Goal: Find specific page/section: Find specific page/section

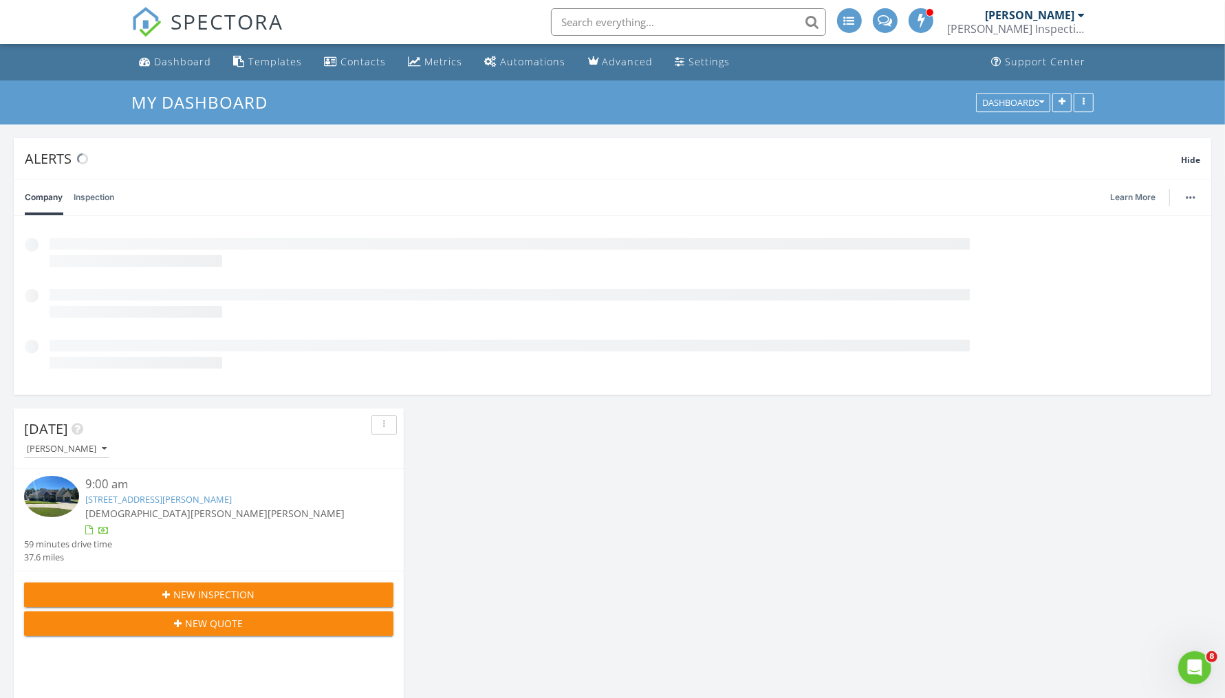
click at [66, 499] on img at bounding box center [51, 496] width 55 height 41
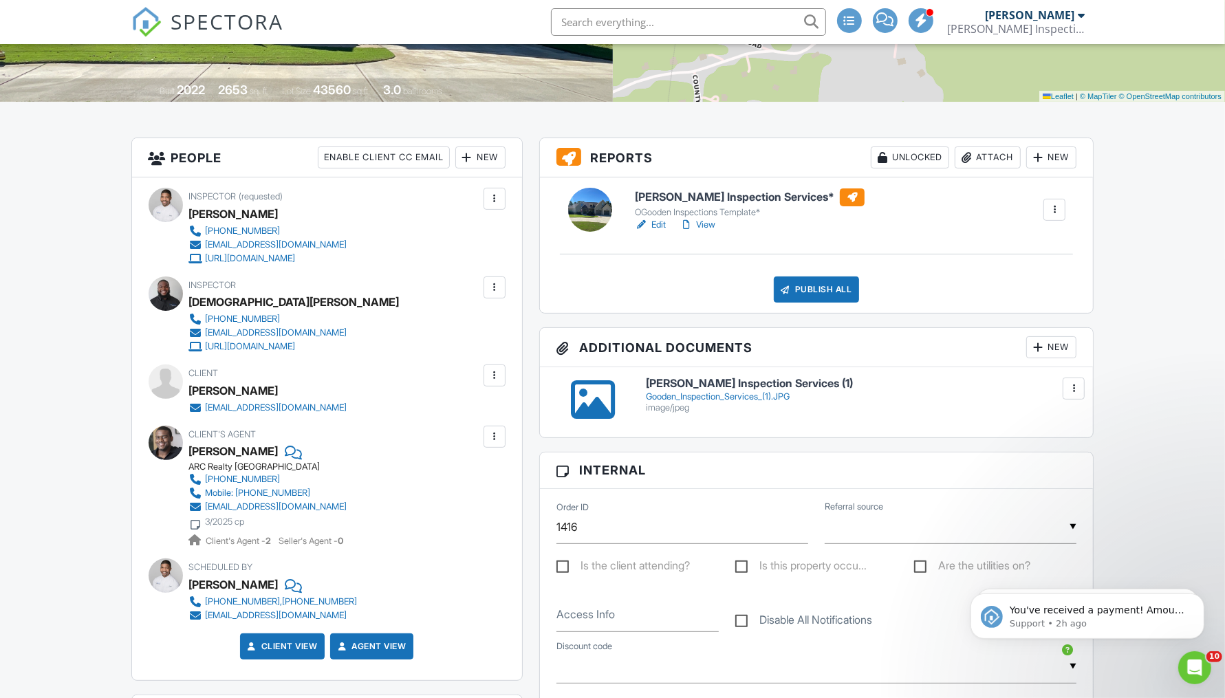
drag, startPoint x: 1229, startPoint y: 124, endPoint x: 1236, endPoint y: 193, distance: 69.8
click at [700, 227] on link "View" at bounding box center [698, 225] width 36 height 14
